Goal: Task Accomplishment & Management: Complete application form

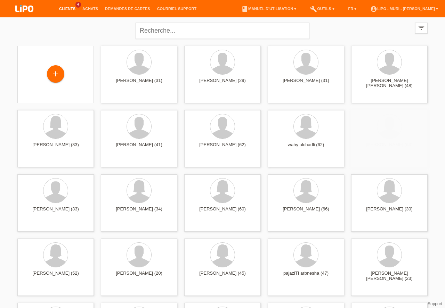
click at [69, 8] on link "Clients" at bounding box center [67, 9] width 23 height 4
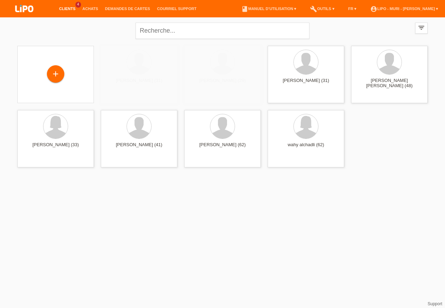
click at [70, 9] on link "Clients" at bounding box center [67, 9] width 23 height 4
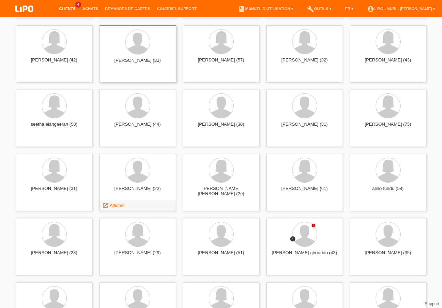
scroll to position [574, 0]
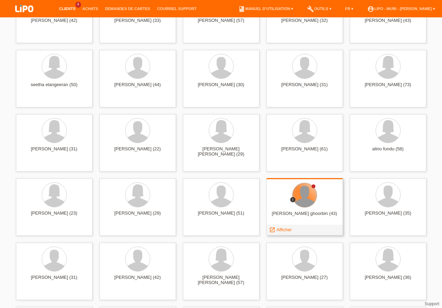
click at [299, 192] on div at bounding box center [304, 195] width 24 height 24
click at [287, 229] on span "Afficher" at bounding box center [283, 229] width 15 height 5
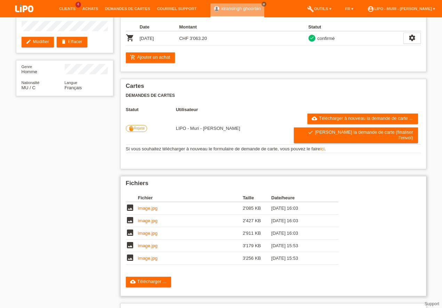
scroll to position [121, 0]
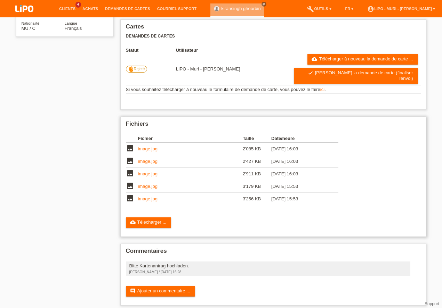
drag, startPoint x: 141, startPoint y: 215, endPoint x: 137, endPoint y: 206, distance: 10.7
click at [141, 217] on link "cloud_upload Télécharger ..." at bounding box center [149, 222] width 46 height 10
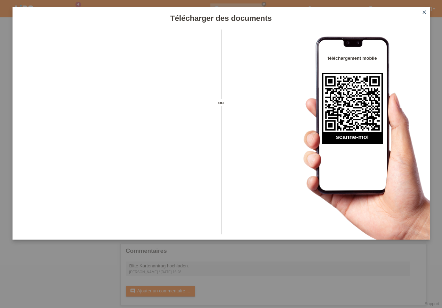
click at [424, 11] on icon "close" at bounding box center [424, 12] width 6 height 6
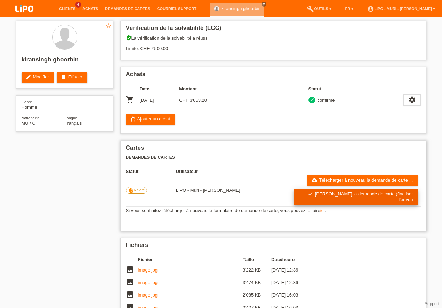
click at [342, 189] on link "check Soumettre la demande de carte (finaliser l’envoi)" at bounding box center [356, 197] width 124 height 16
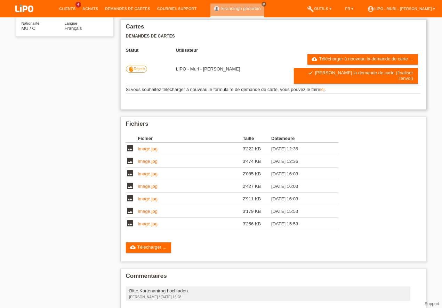
scroll to position [121, 0]
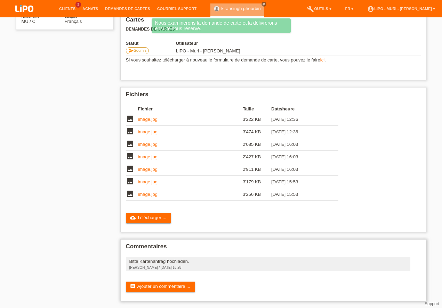
scroll to position [129, 0]
click at [149, 288] on link "comment Ajouter un commentaire ..." at bounding box center [160, 287] width 69 height 10
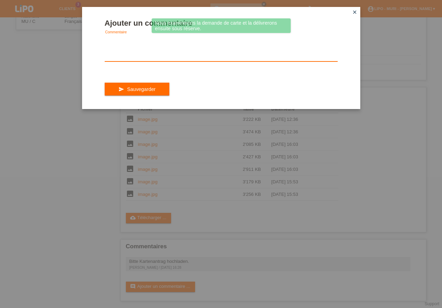
click at [131, 61] on textarea at bounding box center [221, 48] width 233 height 27
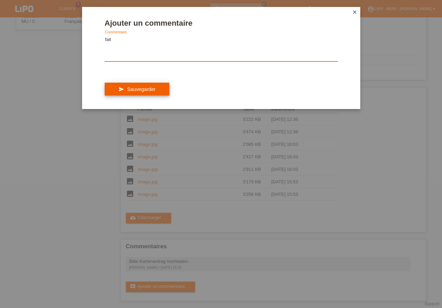
type textarea "fait"
click at [150, 92] on button "send Sauvegarder" at bounding box center [137, 89] width 65 height 13
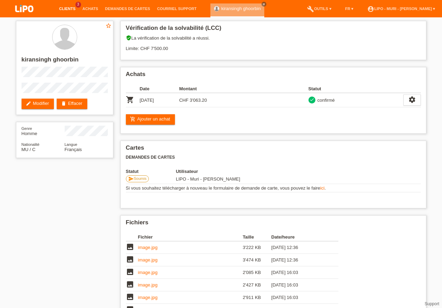
click at [69, 9] on link "Clients" at bounding box center [67, 9] width 23 height 4
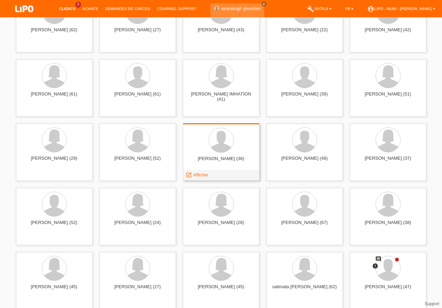
scroll to position [1010, 0]
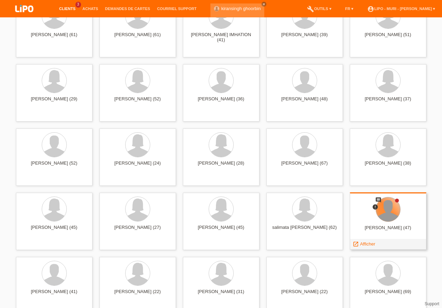
click at [387, 208] on div at bounding box center [388, 209] width 24 height 24
click at [370, 244] on span "Afficher" at bounding box center [367, 243] width 15 height 5
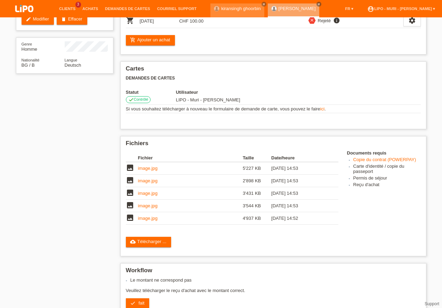
scroll to position [167, 0]
click at [138, 237] on link "cloud_upload Télécharger ..." at bounding box center [149, 242] width 46 height 10
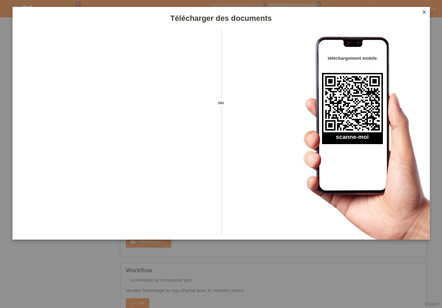
click at [424, 14] on icon "close" at bounding box center [424, 12] width 6 height 6
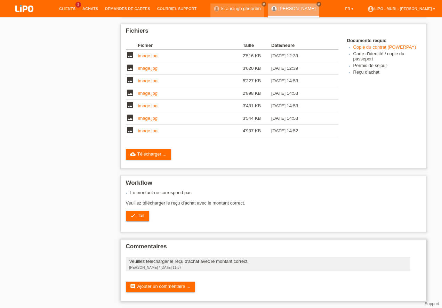
scroll to position [192, 0]
click at [165, 286] on link "comment Ajouter un commentaire ..." at bounding box center [160, 287] width 69 height 10
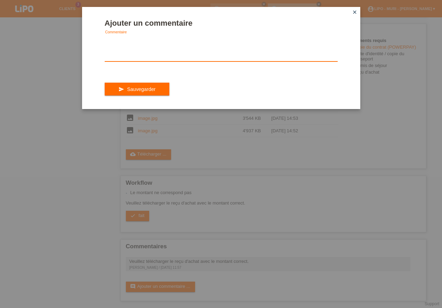
drag, startPoint x: 160, startPoint y: 59, endPoint x: 171, endPoint y: 61, distance: 10.9
click at [162, 60] on textarea at bounding box center [221, 48] width 233 height 27
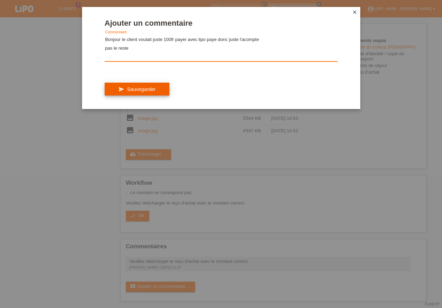
type textarea "Bonjour le client voulait juste 100fr payer avec lipo paye donc juste l'acompte…"
click at [126, 88] on button "send Sauvegarder" at bounding box center [137, 89] width 65 height 13
click at [130, 92] on button "send Sauvegarder" at bounding box center [137, 89] width 65 height 13
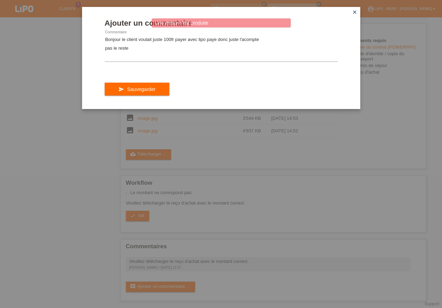
drag, startPoint x: 130, startPoint y: 92, endPoint x: 154, endPoint y: 94, distance: 24.5
click at [130, 92] on button "send Sauvegarder" at bounding box center [137, 89] width 65 height 13
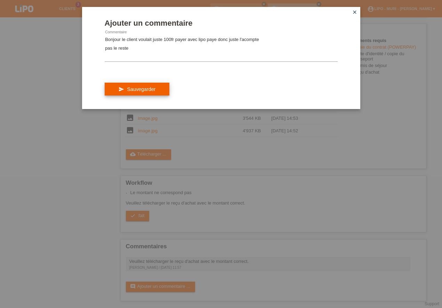
click at [158, 92] on button "send Sauvegarder" at bounding box center [137, 89] width 65 height 13
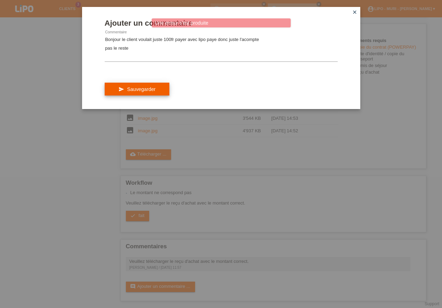
click at [122, 91] on button "send Sauvegarder" at bounding box center [137, 89] width 65 height 13
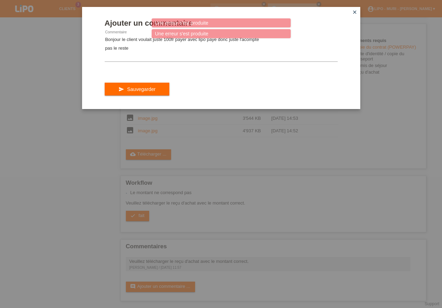
click at [356, 12] on icon "close" at bounding box center [355, 12] width 6 height 6
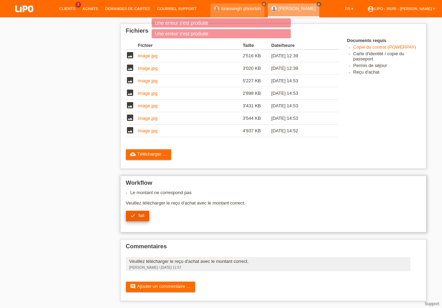
click at [140, 215] on span "fait" at bounding box center [141, 215] width 6 height 5
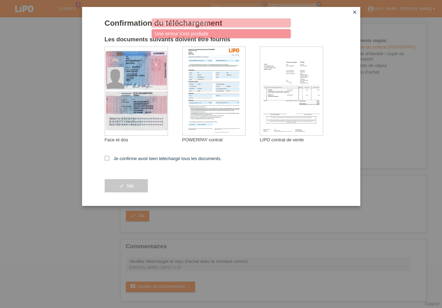
drag, startPoint x: 107, startPoint y: 158, endPoint x: 119, endPoint y: 176, distance: 22.0
click at [107, 158] on icon at bounding box center [107, 158] width 5 height 5
click at [107, 158] on input "Je confirme avoir bien téléchargé tous les documents." at bounding box center [107, 158] width 5 height 5
checkbox input "true"
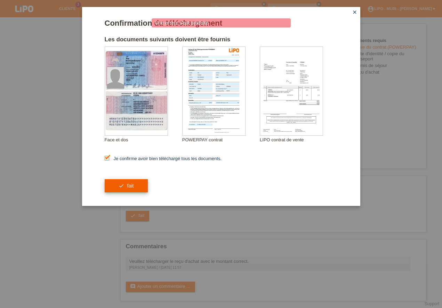
click at [120, 187] on button "check fait" at bounding box center [126, 185] width 43 height 13
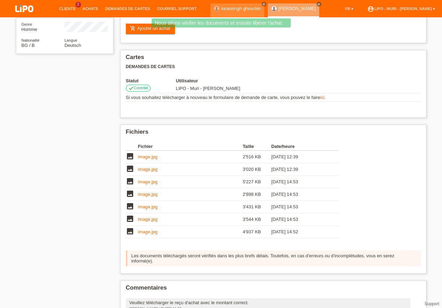
scroll to position [141, 0]
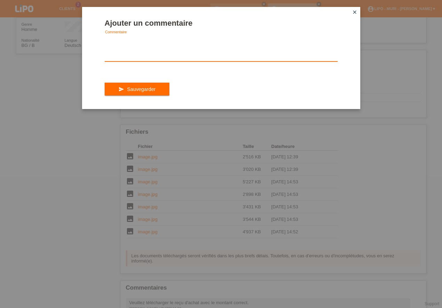
click at [153, 58] on textarea at bounding box center [221, 48] width 233 height 27
type textarea "Bonjour le client voulais juste payer l'accompte de 100fr avec la carte"
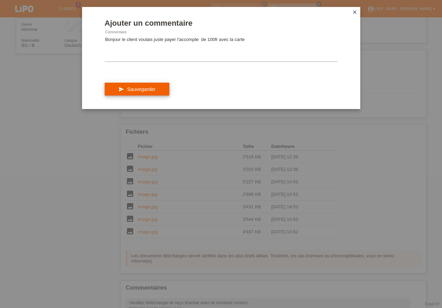
click at [144, 91] on button "send Sauvegarder" at bounding box center [137, 89] width 65 height 13
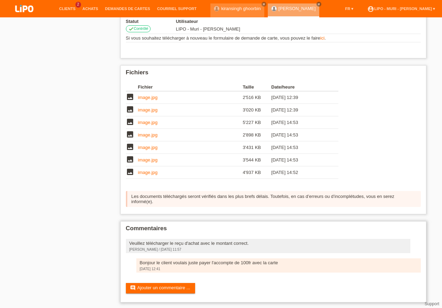
scroll to position [161, 0]
click at [152, 287] on link "comment Ajouter un commentaire ..." at bounding box center [160, 288] width 69 height 10
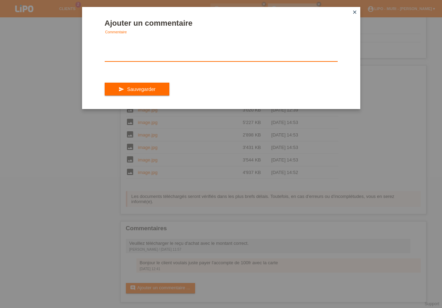
click at [112, 60] on textarea at bounding box center [221, 48] width 233 height 27
click at [180, 39] on textarea "parce que il doit meubler son appartement complet avec le reste de 4000 autoris…" at bounding box center [221, 48] width 233 height 27
click at [264, 39] on textarea "parce que il doit meubler son appartement complet avec le reste de 4000 autoris…" at bounding box center [221, 48] width 233 height 27
click at [262, 40] on textarea "parce que il doit meubler son appartement complet avec le reste de 4000 autoris…" at bounding box center [221, 48] width 233 height 27
click at [268, 41] on textarea "parce que il doit meubler son appartement complet avec le reste de 4000 autoris…" at bounding box center [221, 48] width 233 height 27
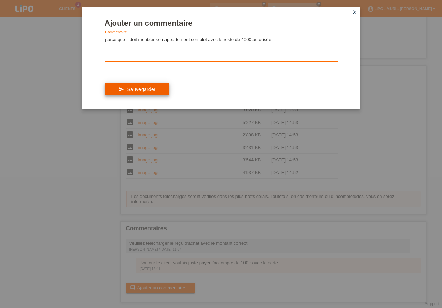
type textarea "parce que il doit meubler son appartement complet avec le reste de 4000 autoris…"
click at [155, 95] on button "send Sauvegarder" at bounding box center [137, 89] width 65 height 13
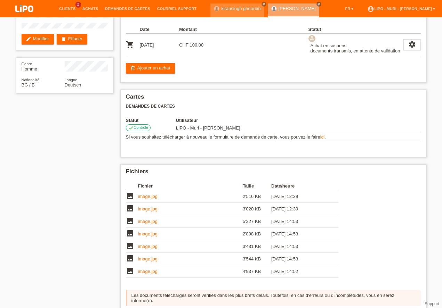
scroll to position [119, 0]
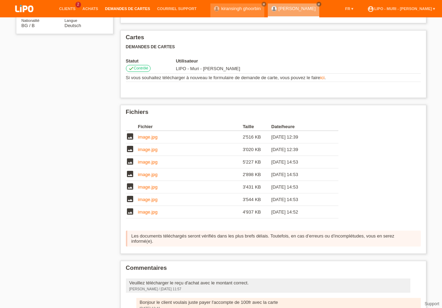
click at [114, 6] on li "Demandes de cartes" at bounding box center [127, 9] width 52 height 18
click at [126, 9] on link "Demandes de cartes" at bounding box center [127, 9] width 52 height 4
click at [78, 55] on div "star_border [PERSON_NAME] edit Modifier delete Effacer Genre Homme Nationalité …" at bounding box center [221, 134] width 417 height 470
click at [319, 40] on h2 "Cartes" at bounding box center [273, 39] width 295 height 10
click at [316, 5] on link "close" at bounding box center [318, 4] width 5 height 5
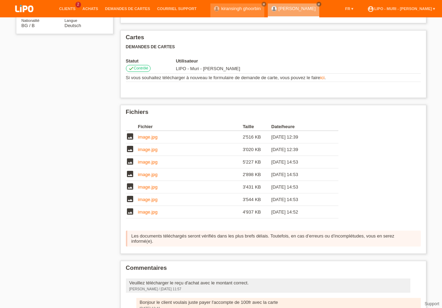
click at [317, 5] on icon "close" at bounding box center [318, 3] width 3 height 3
click at [8, 46] on div "star_border igorche kostadinov edit Modifier delete Effacer Genre Homme Nationa…" at bounding box center [221, 134] width 442 height 470
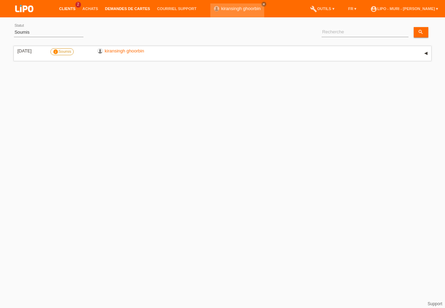
click at [61, 8] on link "Clients" at bounding box center [67, 9] width 23 height 4
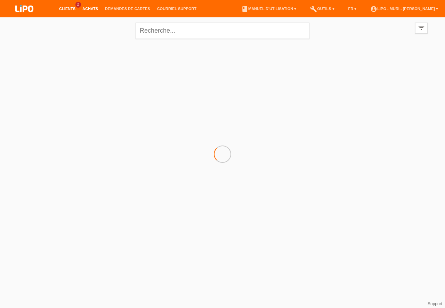
click at [91, 7] on link "Achats" at bounding box center [90, 9] width 23 height 4
